Goal: Transaction & Acquisition: Register for event/course

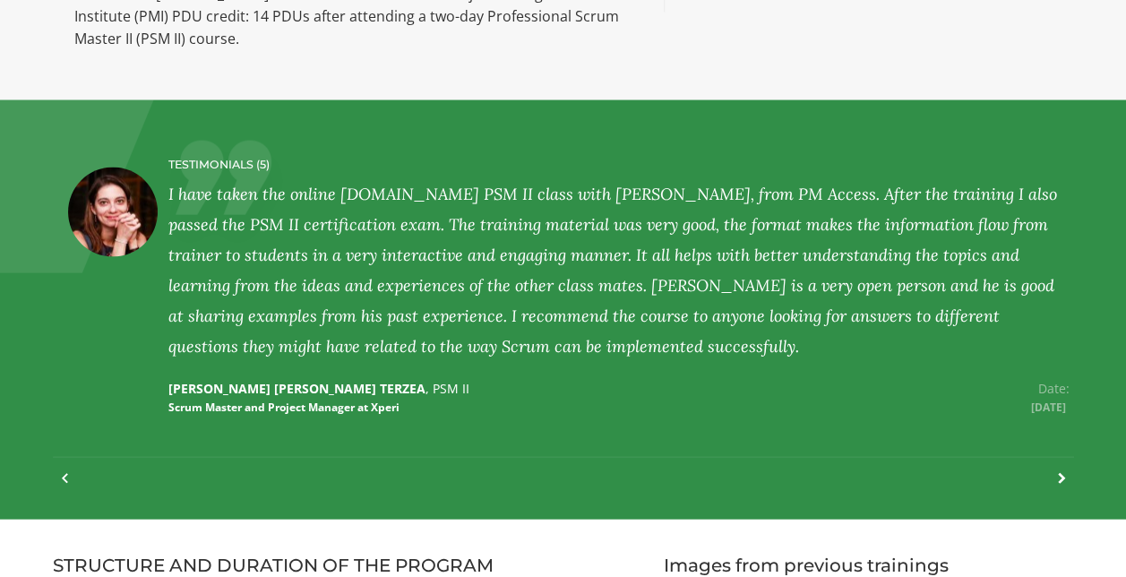
scroll to position [1792, 0]
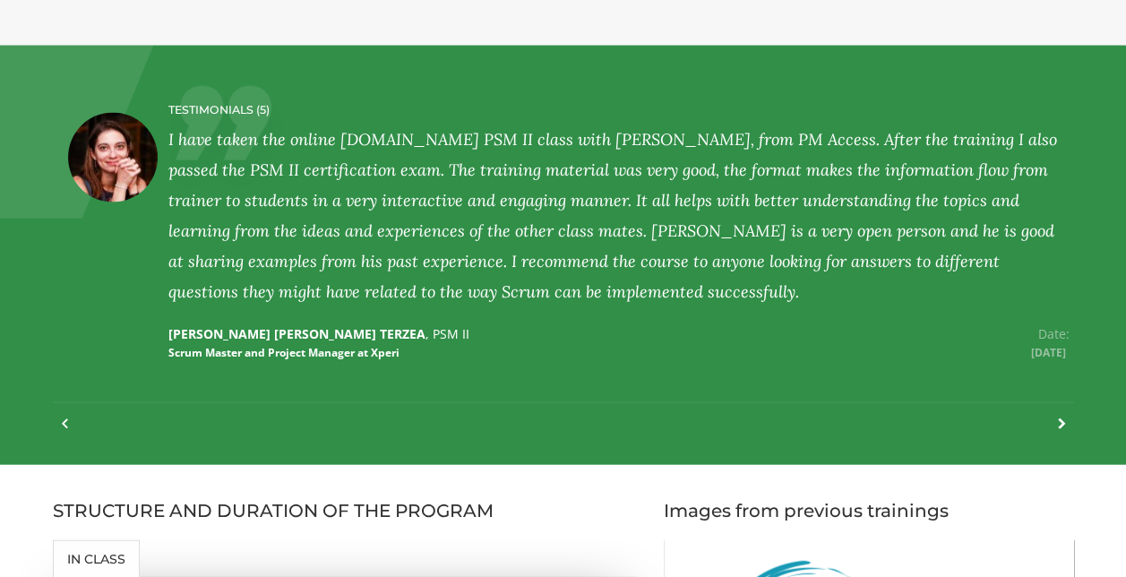
click at [1064, 413] on div at bounding box center [1053, 432] width 24 height 39
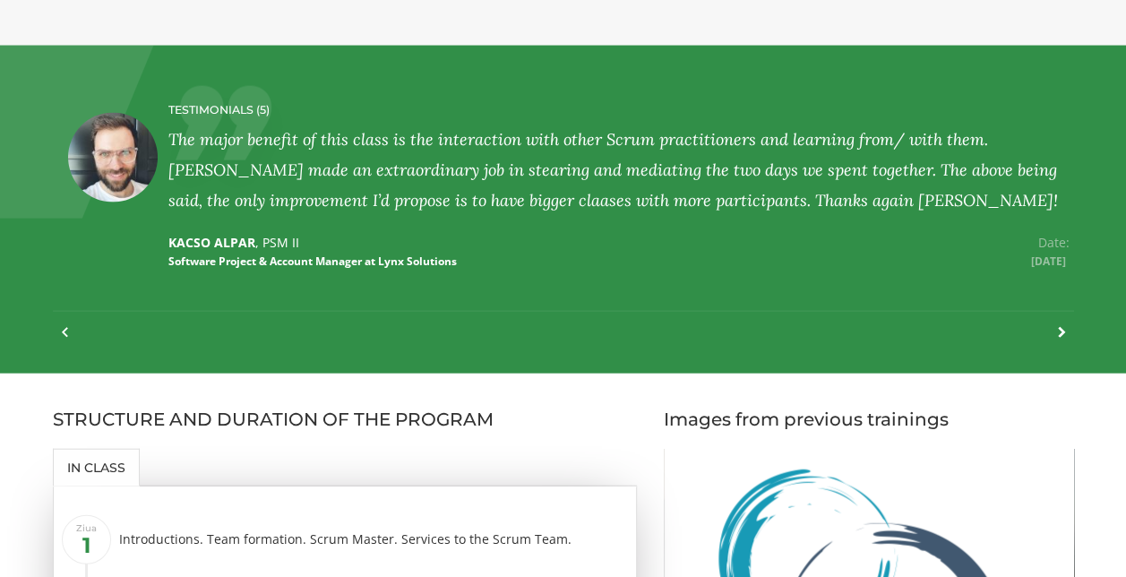
click at [1063, 322] on div at bounding box center [1053, 341] width 24 height 39
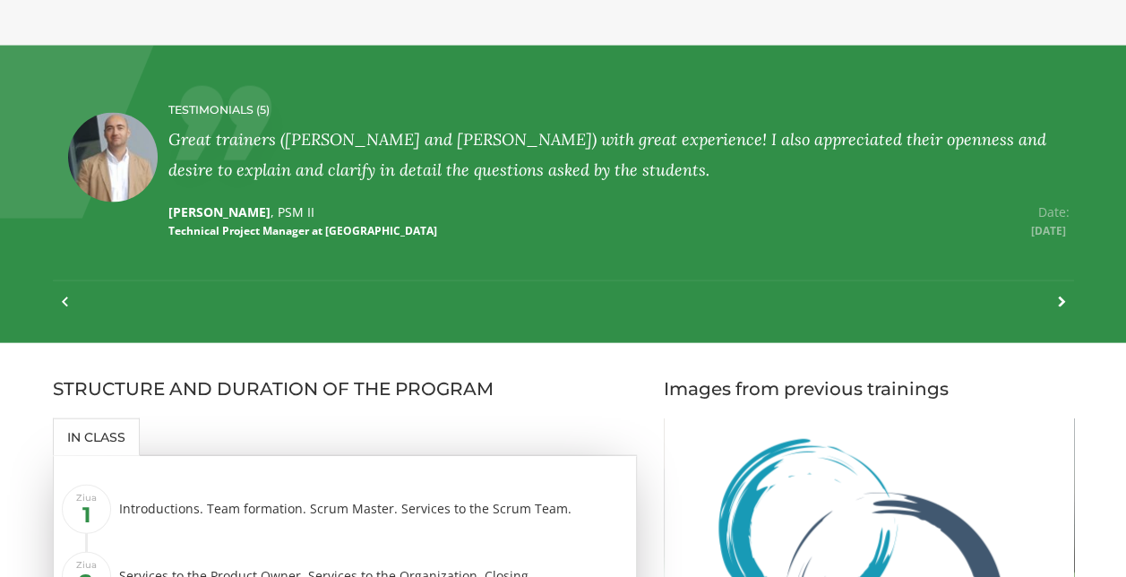
click at [1057, 291] on div at bounding box center [1053, 310] width 24 height 39
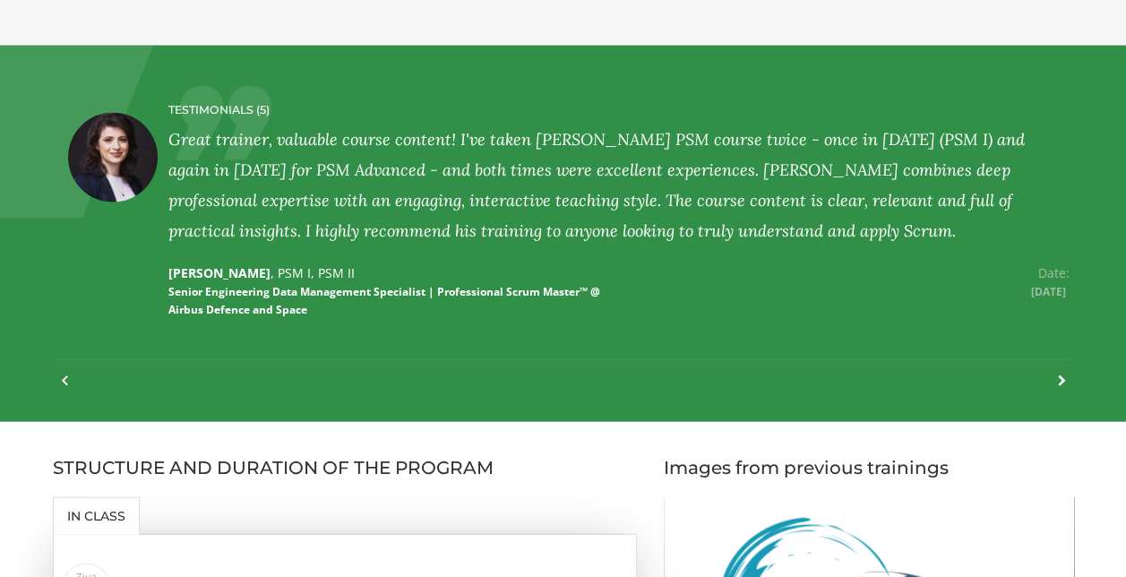
click at [1060, 370] on div at bounding box center [1053, 389] width 24 height 39
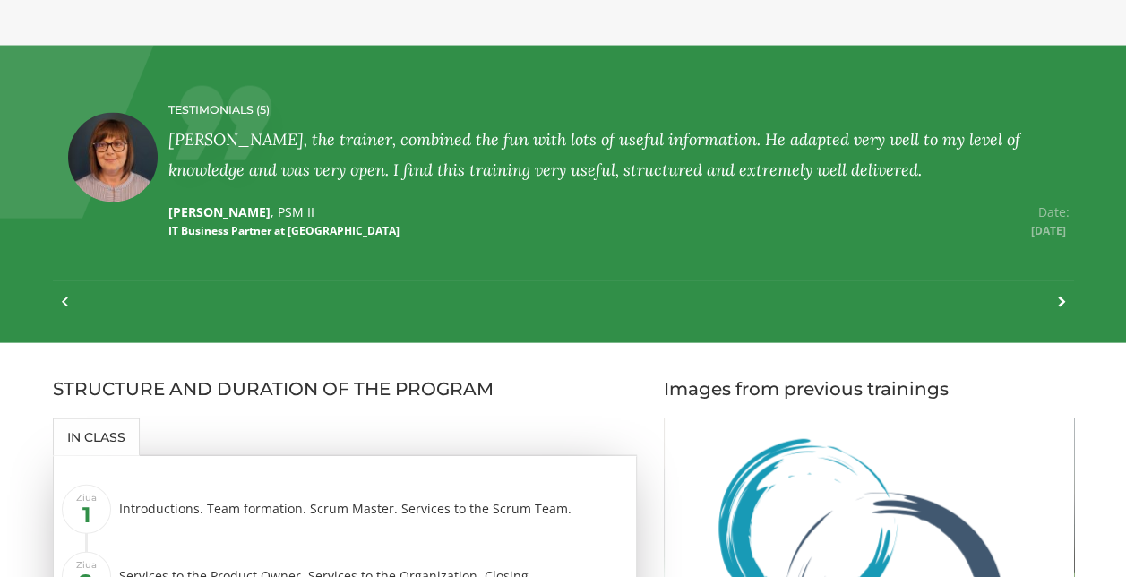
click at [68, 291] on div at bounding box center [74, 310] width 24 height 39
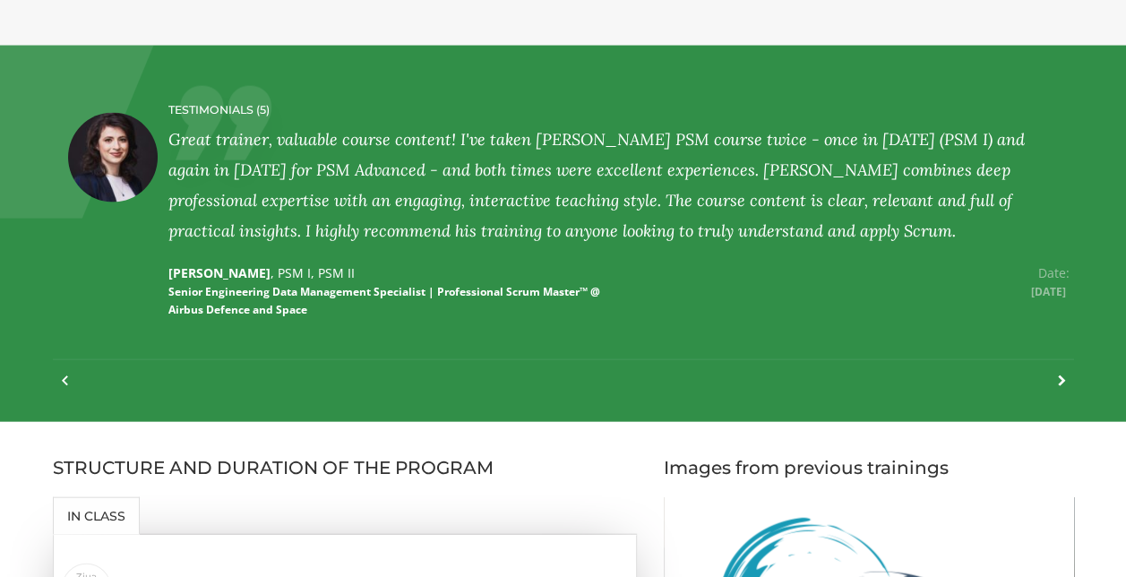
click at [1058, 370] on div at bounding box center [1053, 389] width 24 height 39
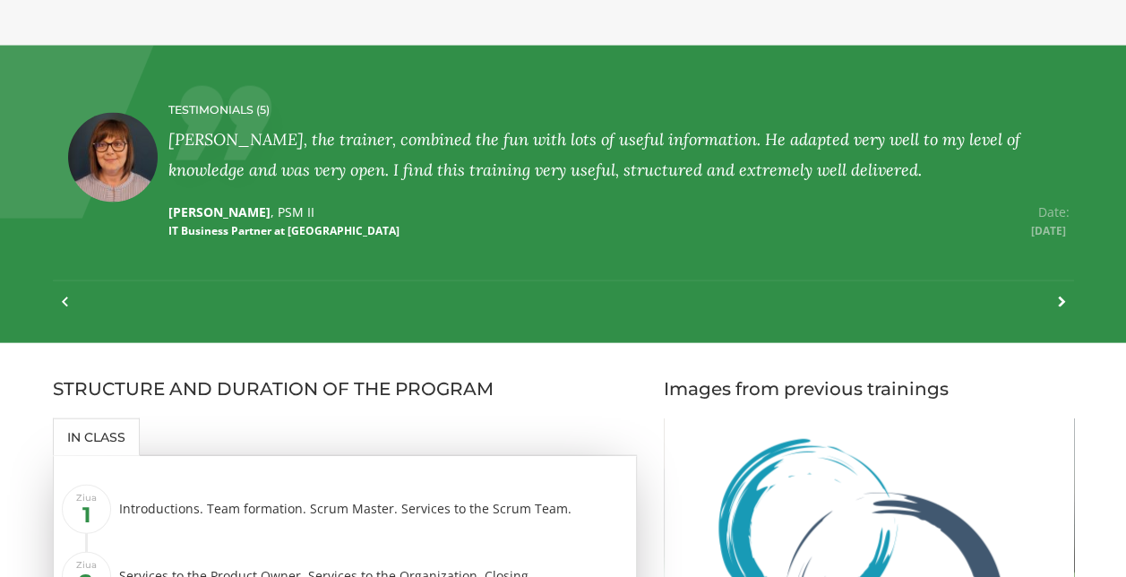
click at [1059, 291] on div at bounding box center [1053, 310] width 24 height 39
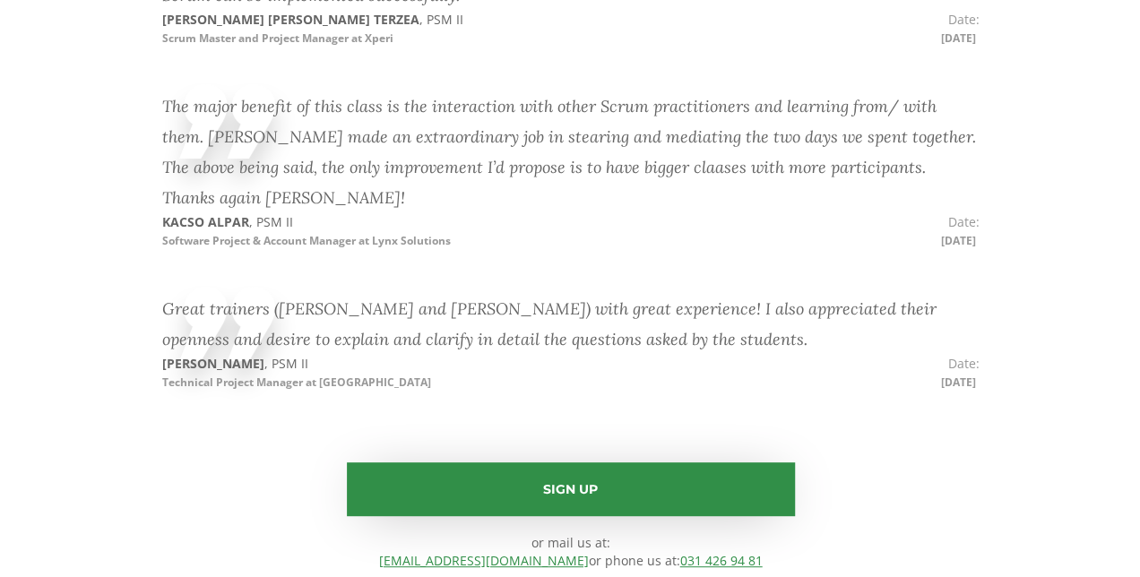
scroll to position [3494, 0]
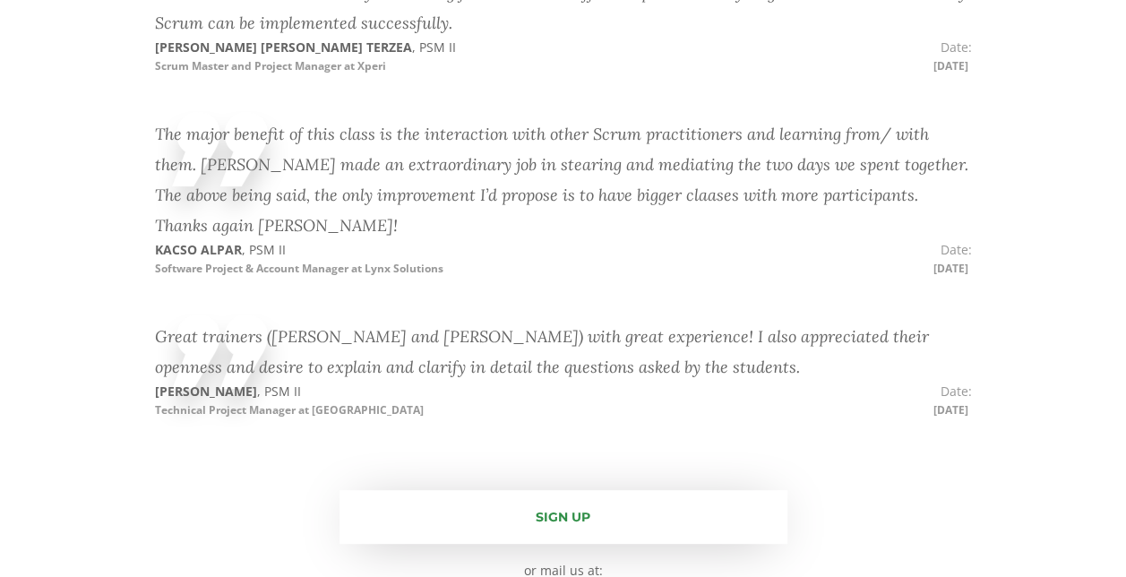
click at [544, 490] on link "Sign up" at bounding box center [564, 517] width 448 height 54
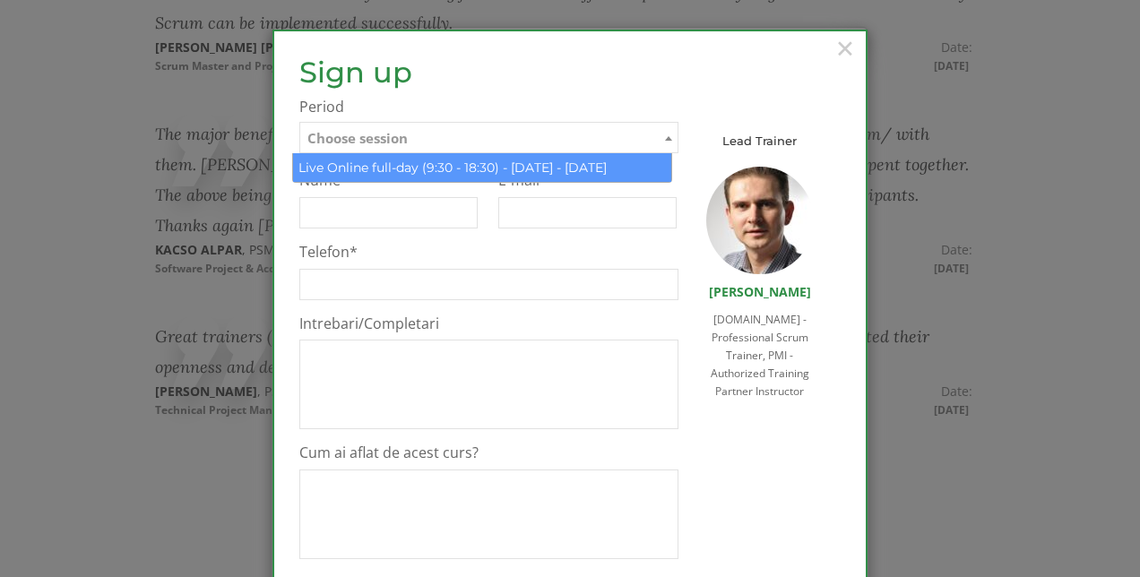
click at [427, 136] on span "Choose session" at bounding box center [488, 138] width 377 height 31
select select "Live Online full-day (9:30 - 18:30) - [DATE] - [DATE]"
type input "Sign up"
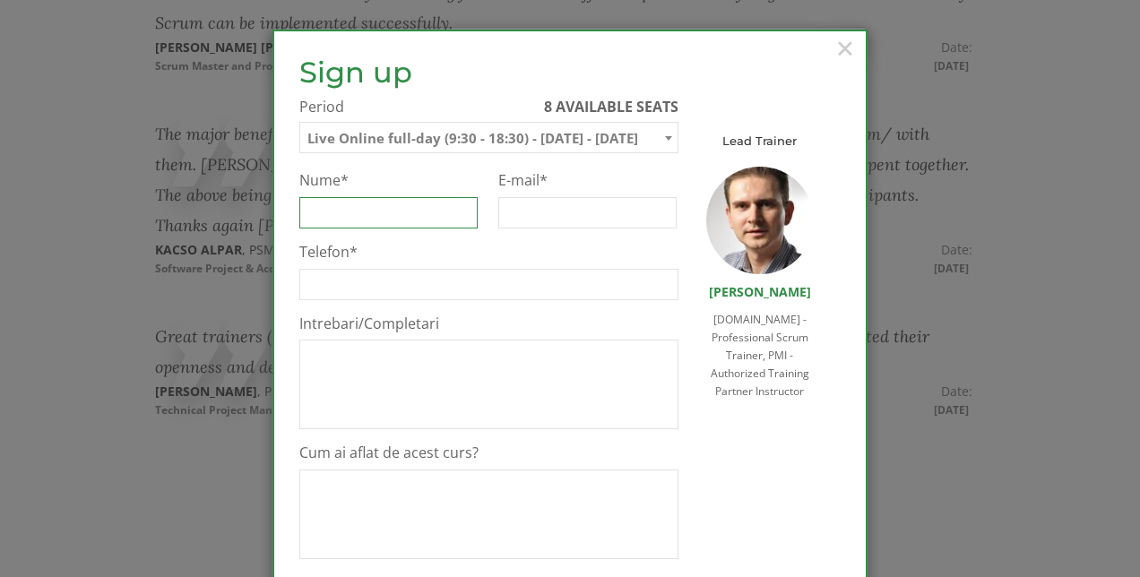
click at [420, 215] on input "Nume *" at bounding box center [388, 212] width 178 height 31
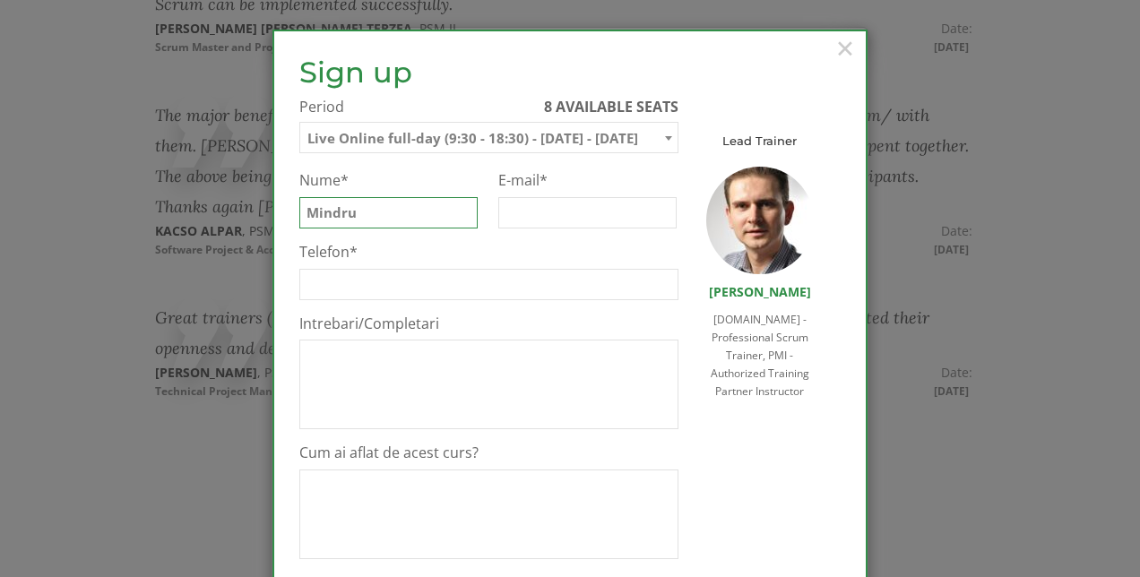
scroll to position [3403, 0]
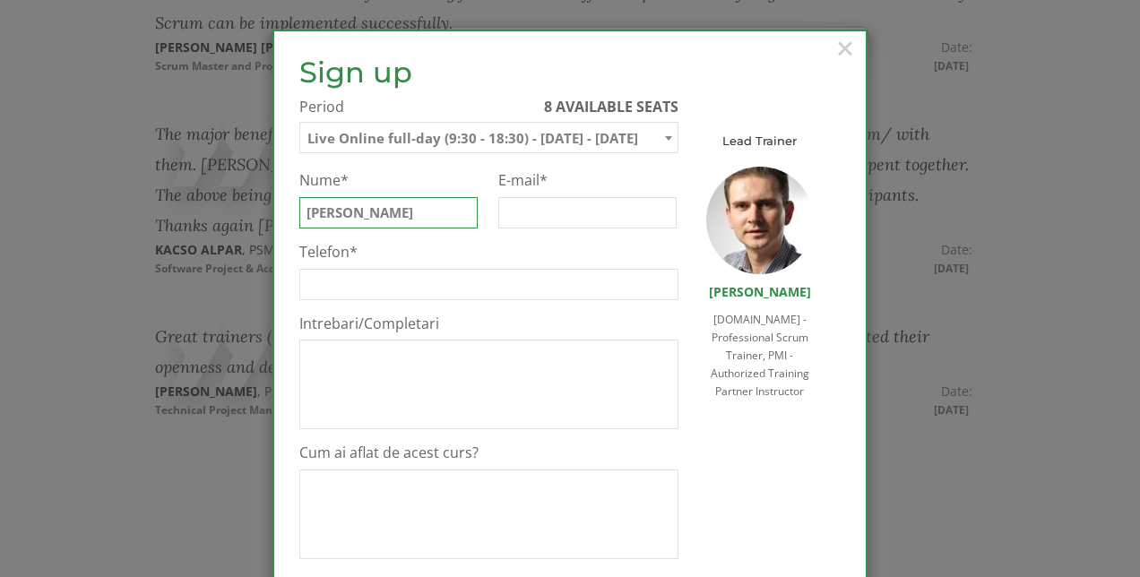
type input "[PERSON_NAME]"
click at [567, 215] on input "E-mail *" at bounding box center [587, 212] width 178 height 31
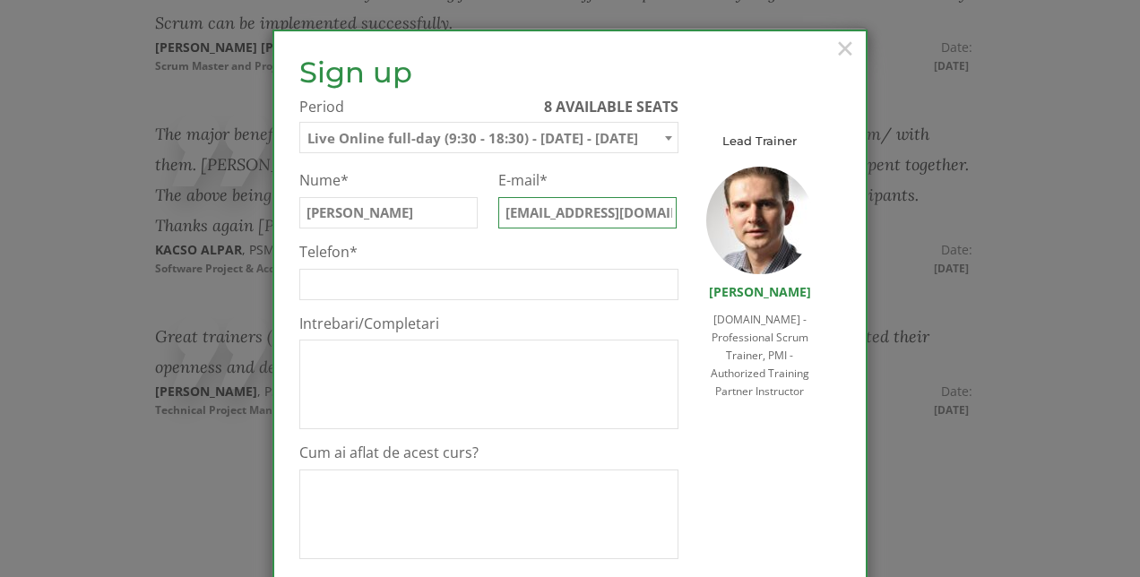
scroll to position [0, 10]
type input "[EMAIL_ADDRESS][DOMAIN_NAME]"
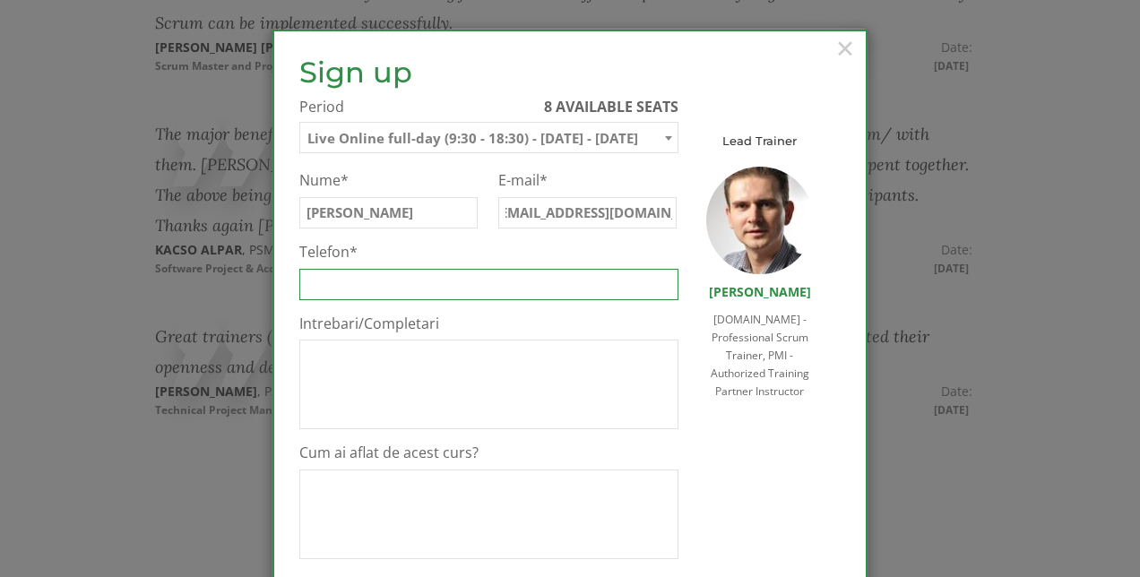
scroll to position [0, 0]
click at [485, 292] on input "Telefon *" at bounding box center [488, 284] width 379 height 31
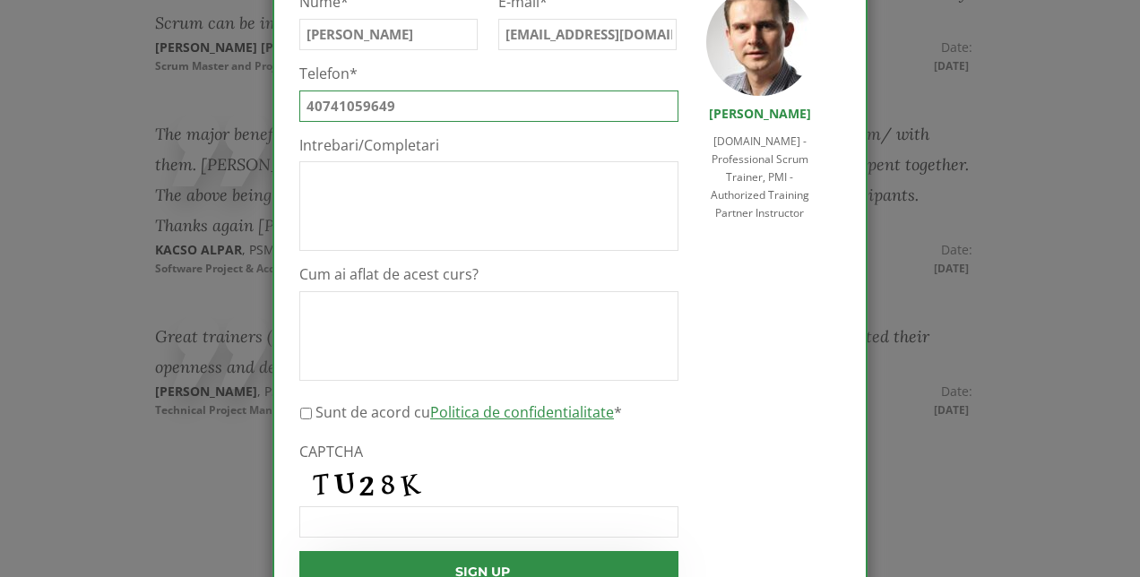
scroll to position [179, 0]
type input "40741059649"
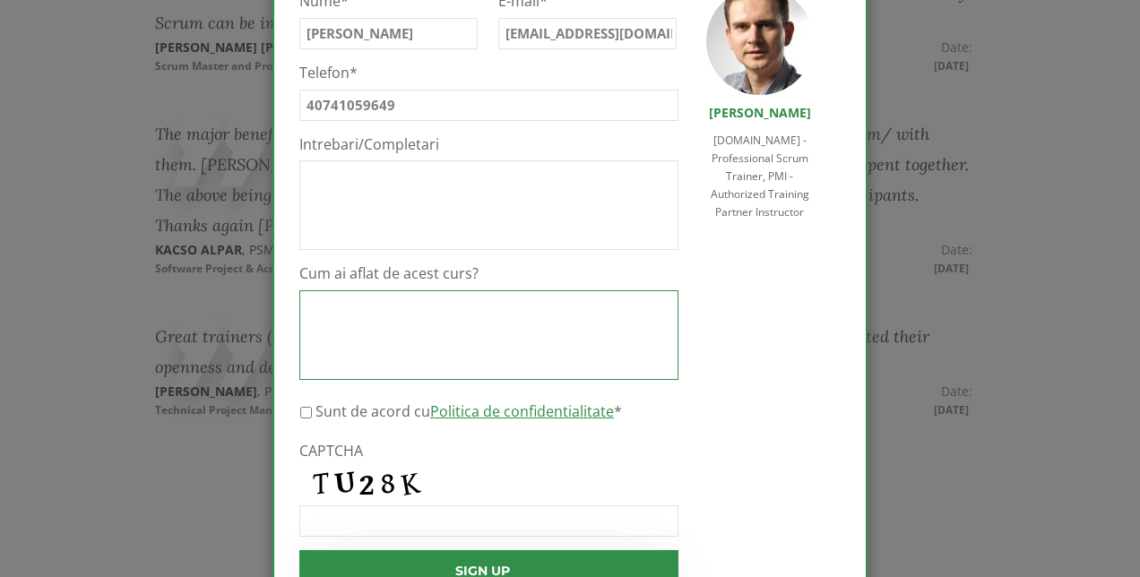
click at [405, 336] on textarea "Cum ai aflat de acest curs?" at bounding box center [488, 335] width 379 height 90
type textarea "[DOMAIN_NAME]"
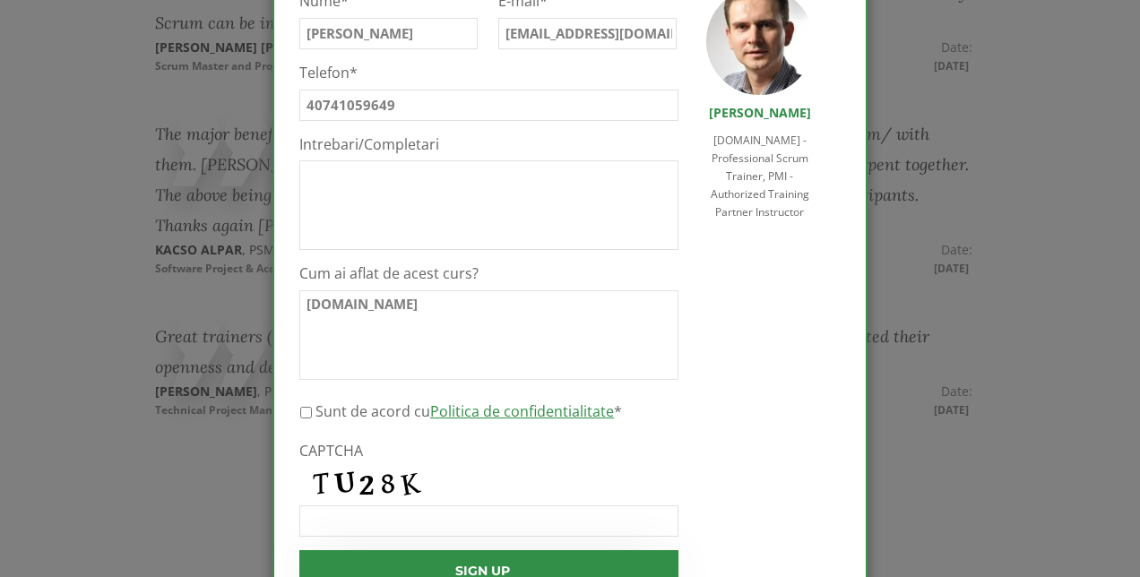
click at [300, 412] on input "Sunt [PERSON_NAME] cu Politica de confidentialitate *" at bounding box center [306, 412] width 12 height 31
checkbox input "true"
click at [371, 525] on input "CAPTCHA" at bounding box center [488, 520] width 379 height 31
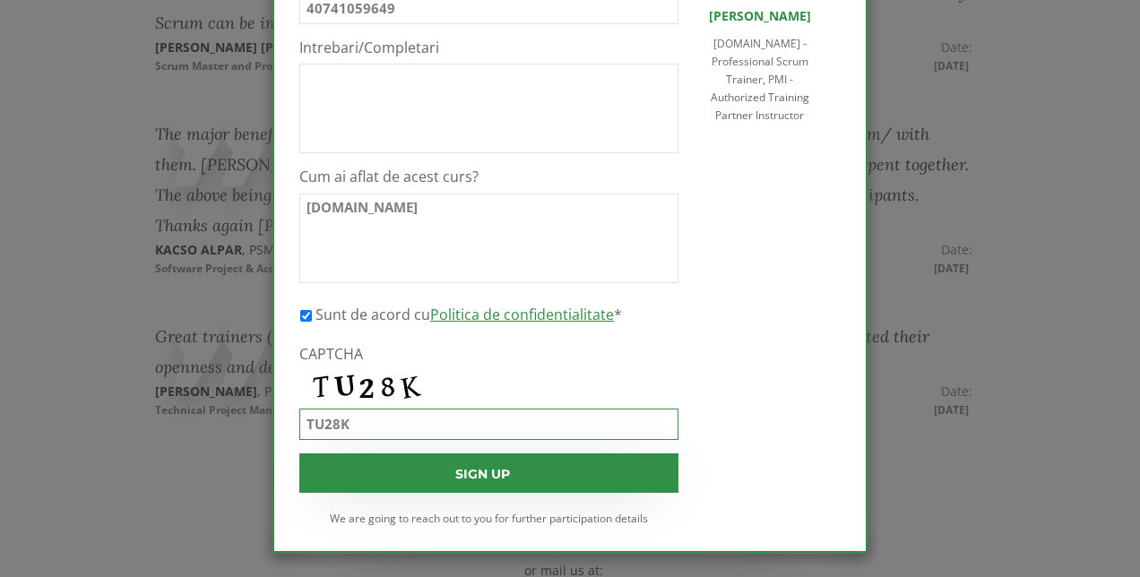
scroll to position [279, 0]
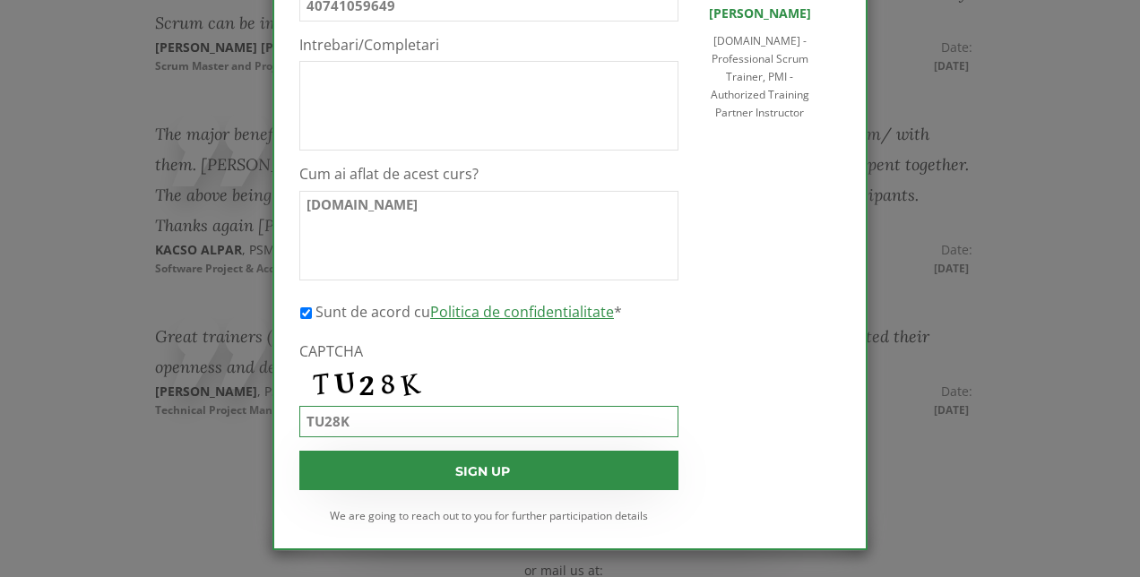
type input "TU28K"
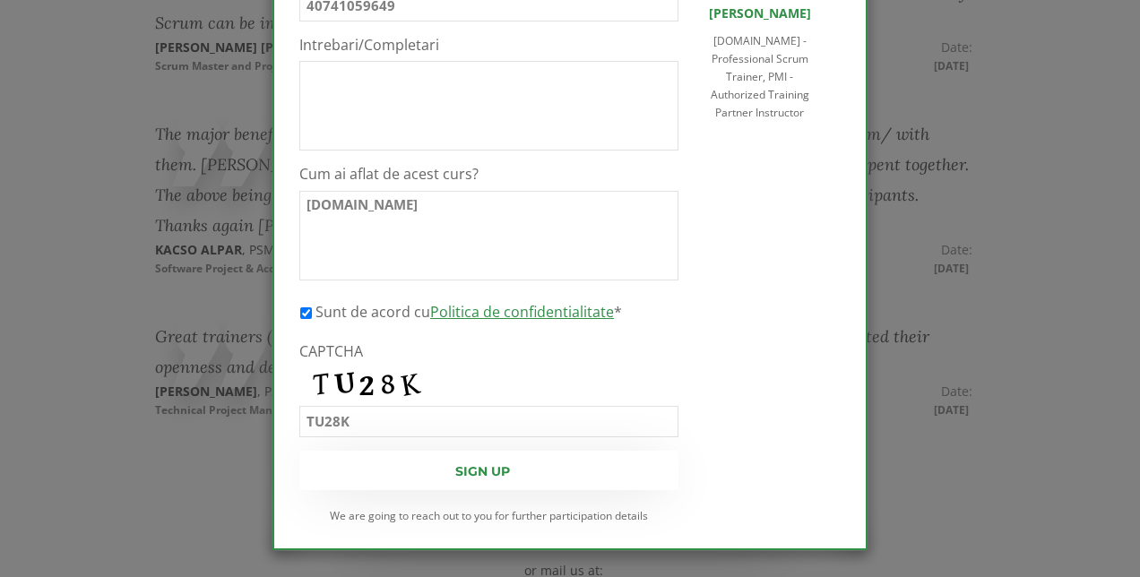
click at [497, 469] on input "Sign up" at bounding box center [488, 470] width 379 height 39
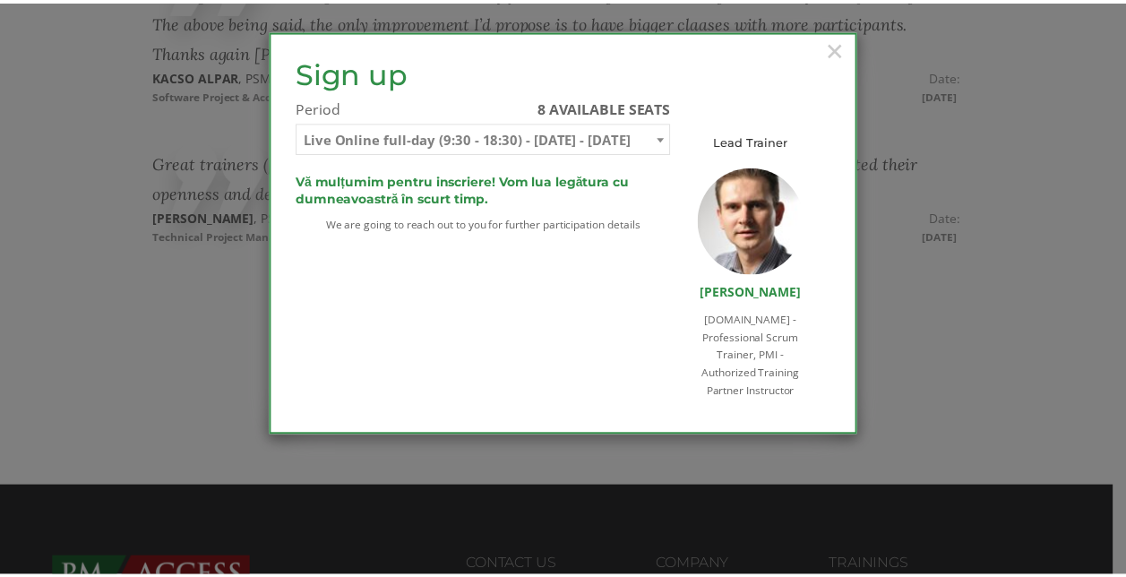
scroll to position [3542, 0]
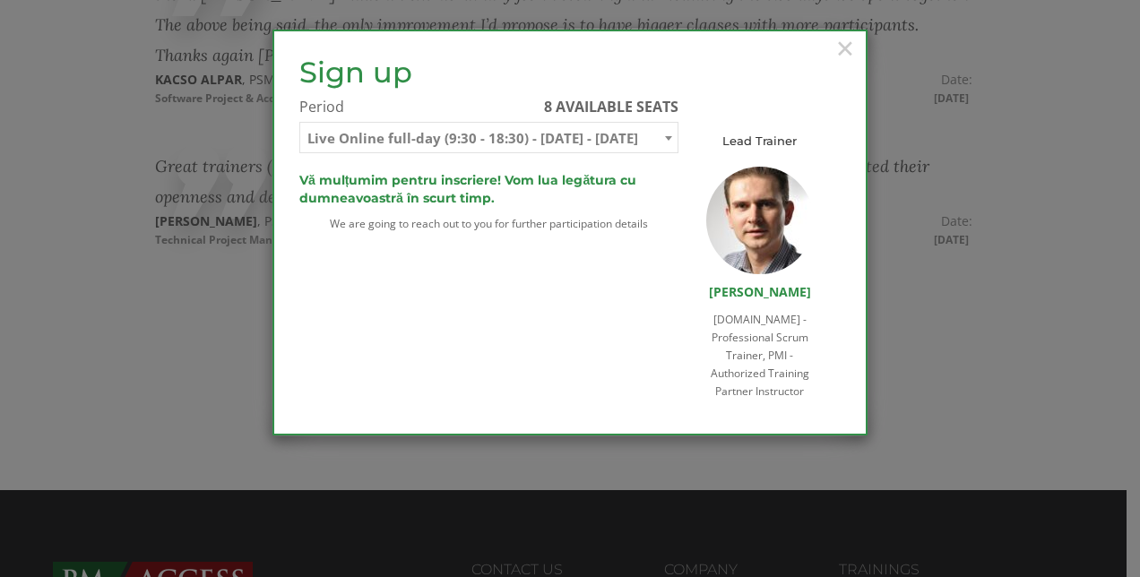
click at [591, 296] on div "Sign up Sign up on the waiting list Please fill in this form to sign up on the …" at bounding box center [556, 232] width 541 height 352
click at [850, 45] on span "×" at bounding box center [844, 47] width 23 height 49
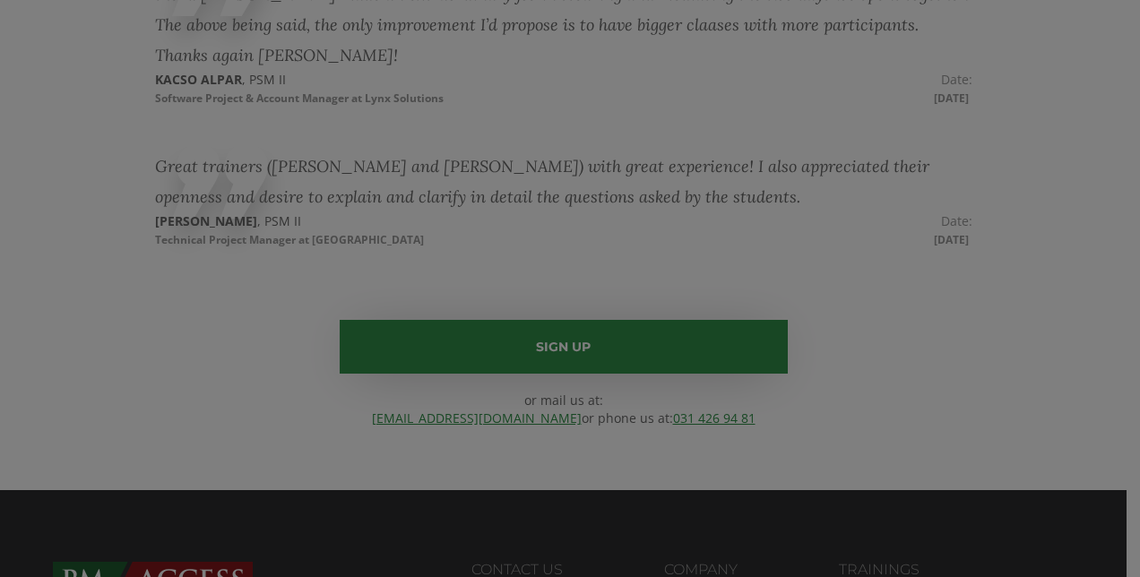
click at [850, 45] on div "× Sign up Sign up on the waiting list Please fill in this form to sign up on th…" at bounding box center [569, 130] width 595 height 406
